Goal: Task Accomplishment & Management: Complete application form

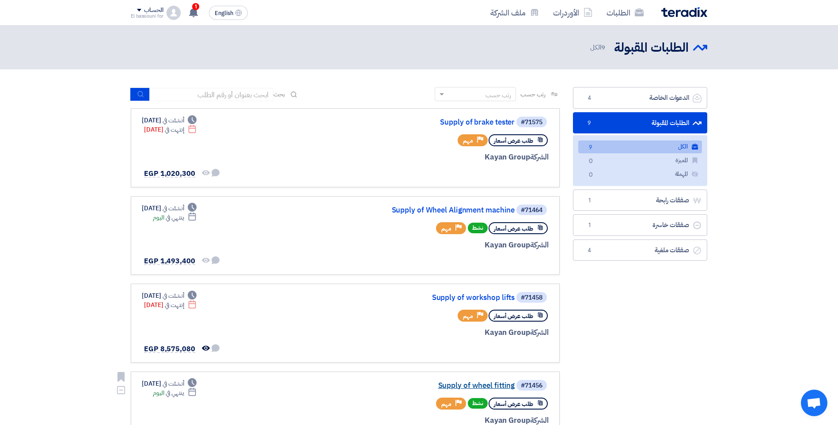
click at [493, 384] on link "Supply of wheel fitting" at bounding box center [426, 386] width 177 height 8
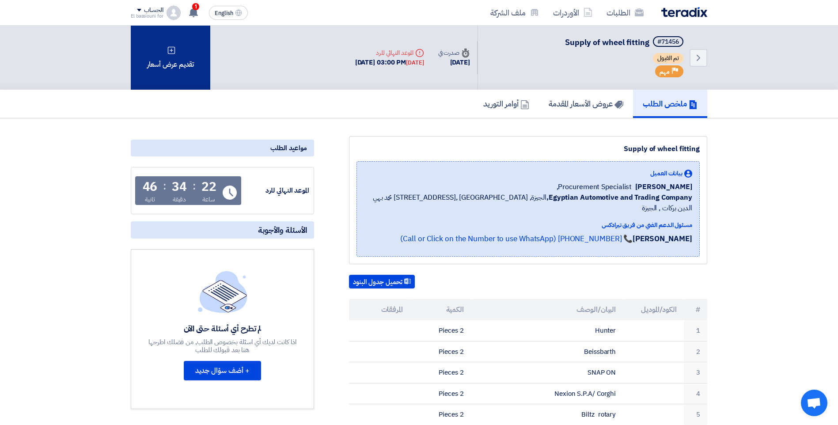
click at [144, 60] on div "تقديم عرض أسعار" at bounding box center [170, 58] width 79 height 64
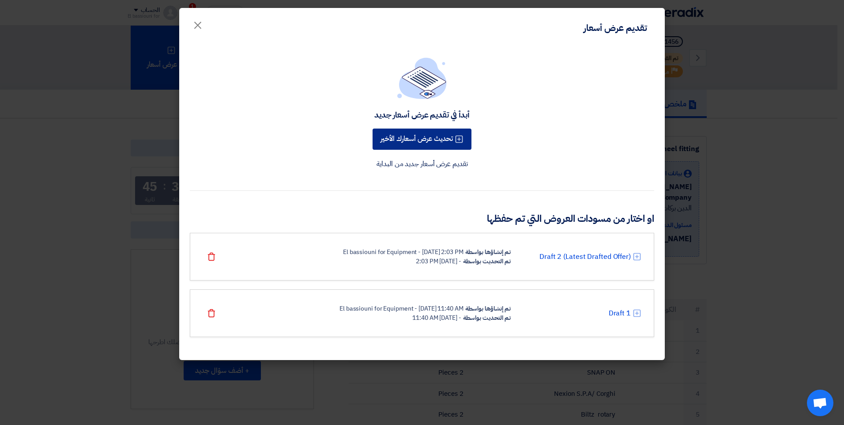
click at [430, 143] on button "تحديث عرض أسعارك الأخير" at bounding box center [422, 138] width 99 height 21
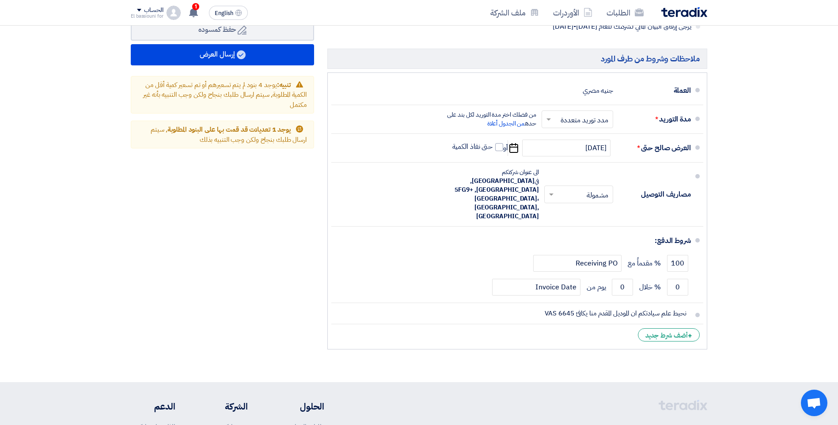
scroll to position [737, 0]
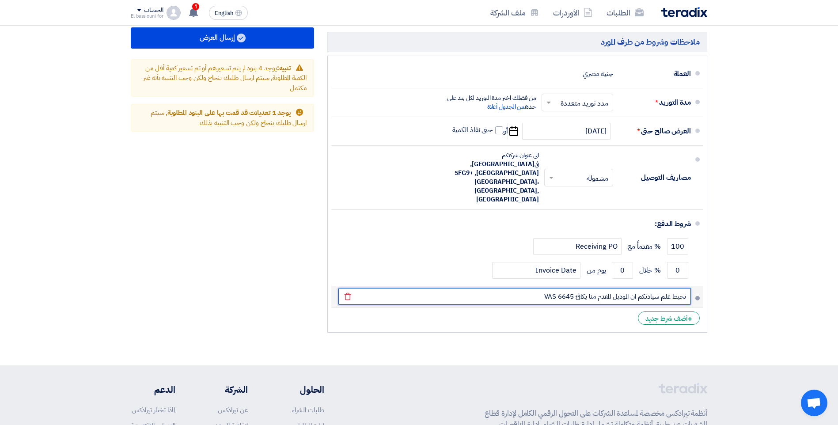
click at [563, 288] on input "نحيط علم سيادتكم ان الموديل المقدم منا يكافئ VAS 6645" at bounding box center [514, 296] width 352 height 17
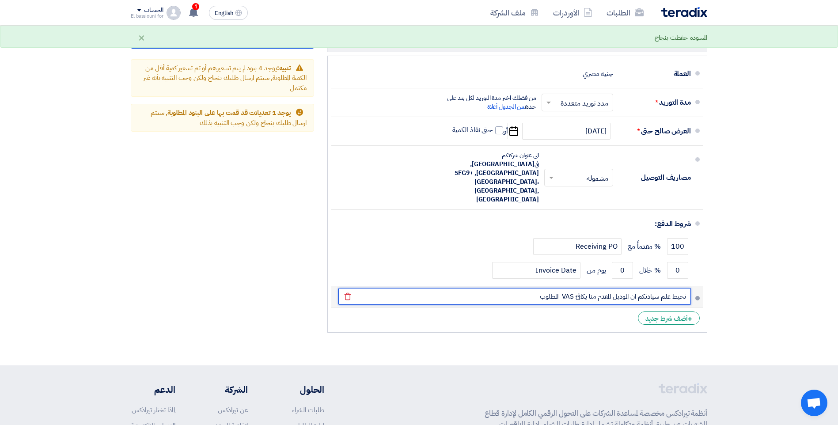
click at [553, 288] on input "نحيط علم سيادتكم ان الموديل المقدم منا يكافئ VAS المطلوب" at bounding box center [514, 296] width 352 height 17
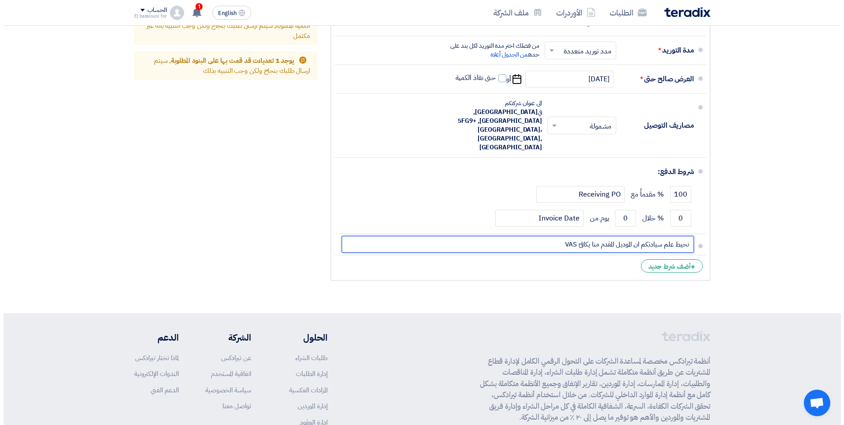
scroll to position [567, 0]
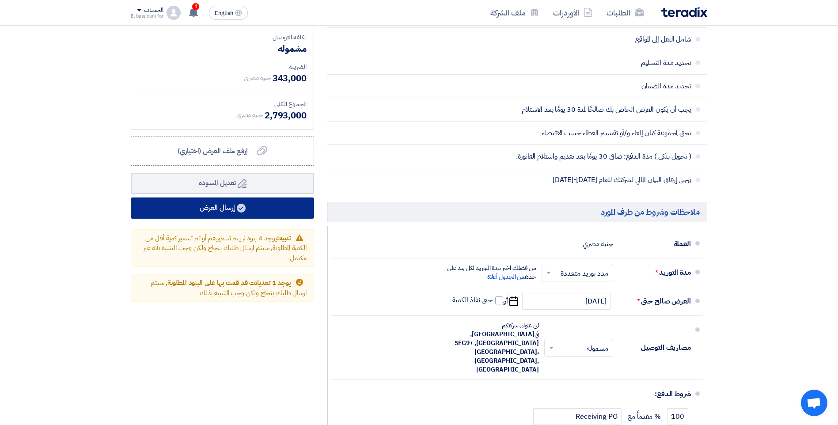
type input "نحيط علم سيادتكم ان الموديل المقدم منا يكافئ VAS"
click at [285, 211] on button "إرسال العرض" at bounding box center [222, 207] width 183 height 21
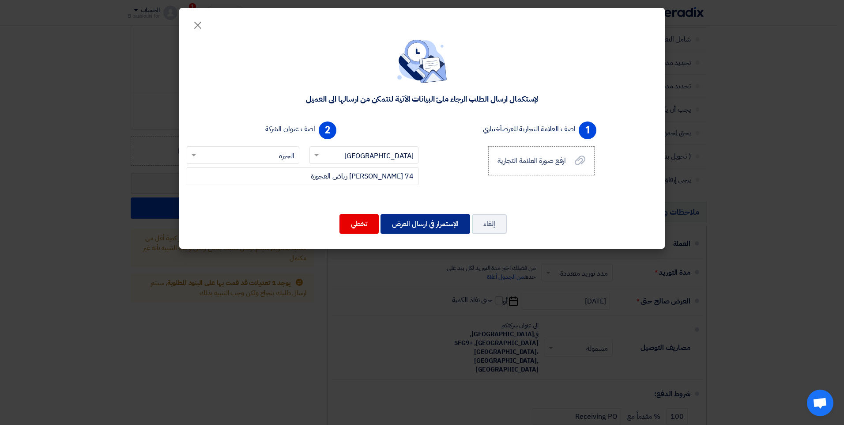
click at [423, 226] on button "الإستمرار في ارسال العرض" at bounding box center [426, 223] width 90 height 19
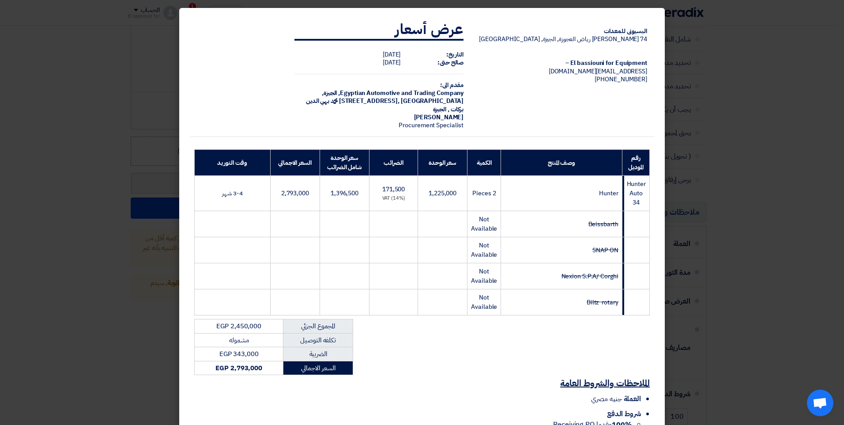
scroll to position [94, 0]
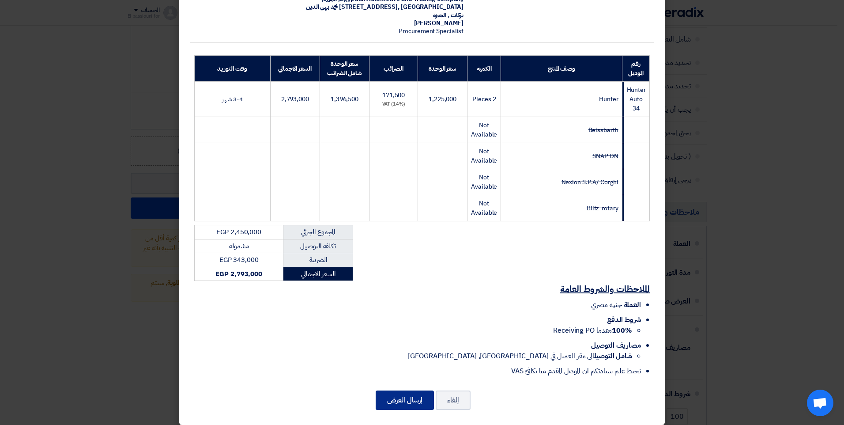
click at [402, 393] on button "إرسال العرض" at bounding box center [405, 399] width 58 height 19
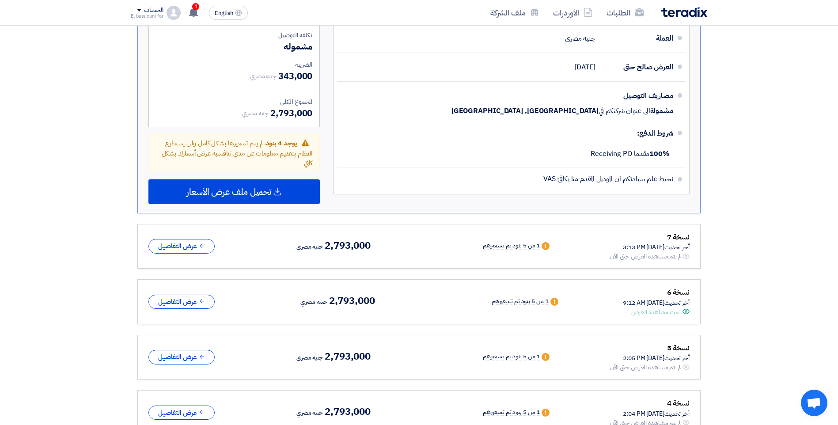
scroll to position [541, 0]
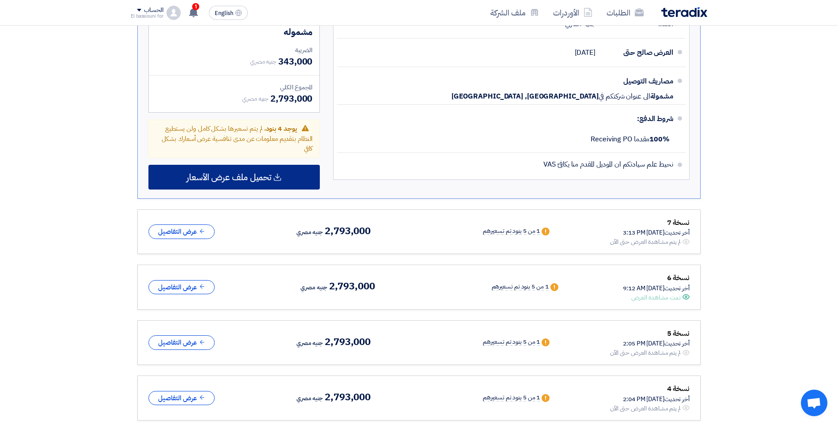
click at [301, 183] on div "تحميل ملف عرض الأسعار" at bounding box center [233, 177] width 171 height 25
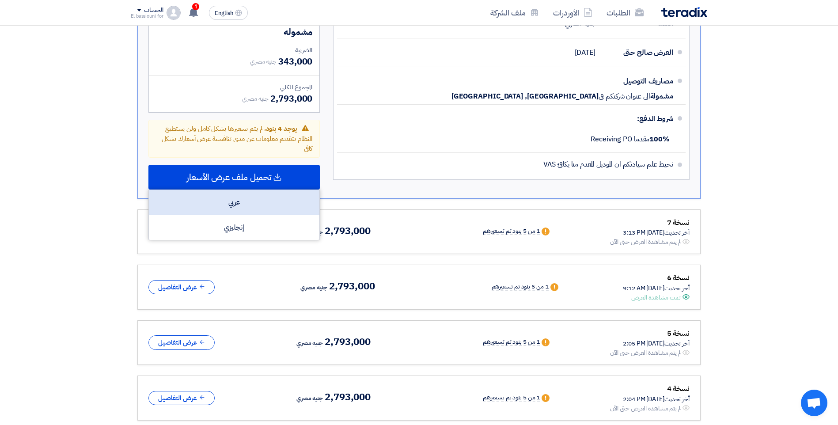
click at [282, 206] on div "عربي" at bounding box center [234, 202] width 170 height 25
click at [194, 10] on use at bounding box center [193, 13] width 9 height 10
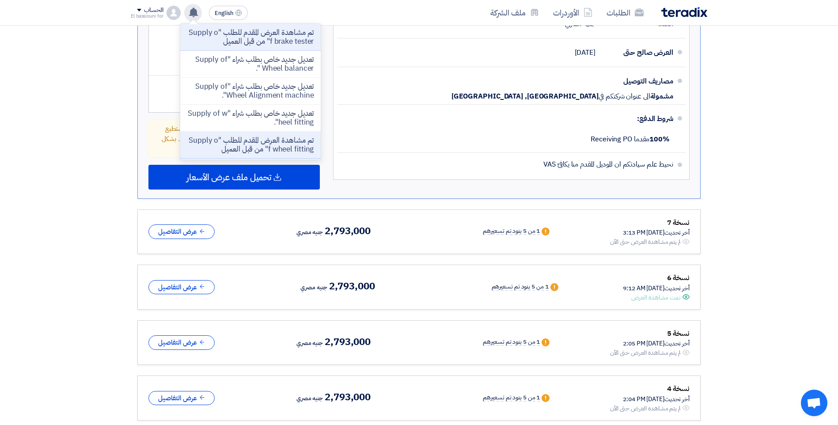
click at [194, 10] on use at bounding box center [193, 13] width 9 height 10
